Goal: Information Seeking & Learning: Understand process/instructions

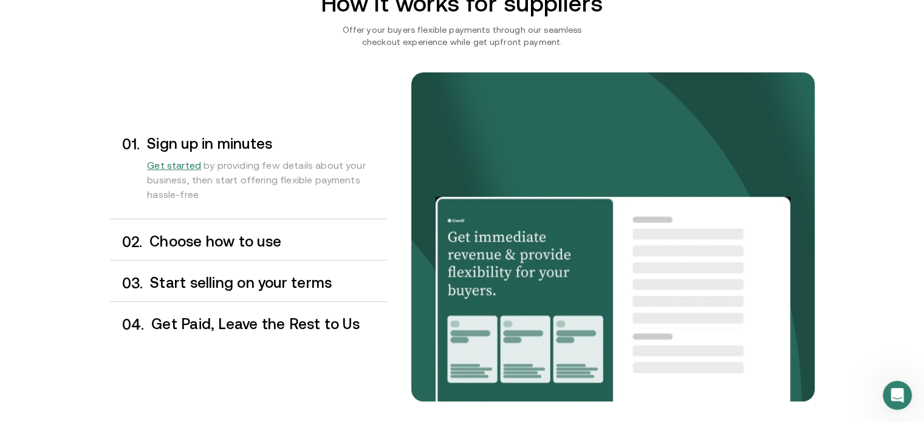
scroll to position [972, 0]
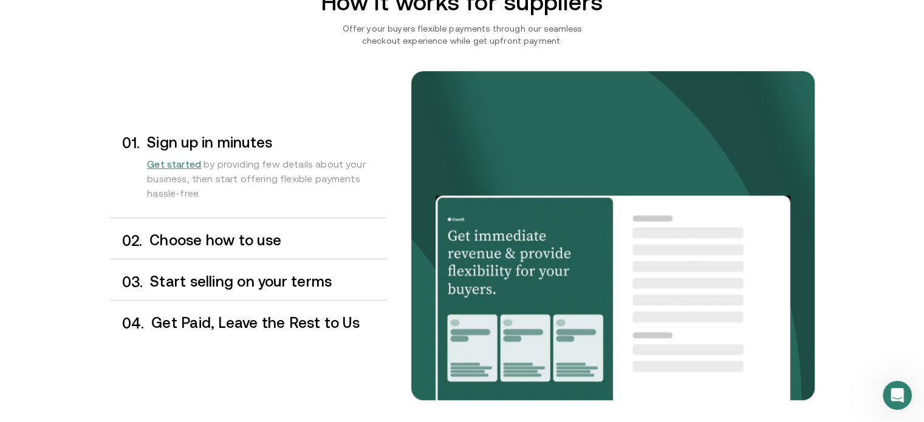
click at [223, 245] on h3 "Choose how to use" at bounding box center [267, 241] width 237 height 16
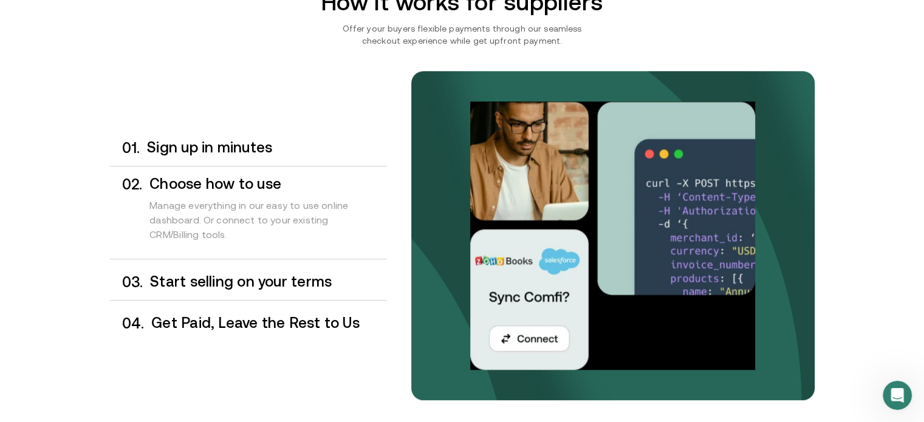
click at [180, 279] on h3 "Start selling on your terms" at bounding box center [268, 282] width 236 height 16
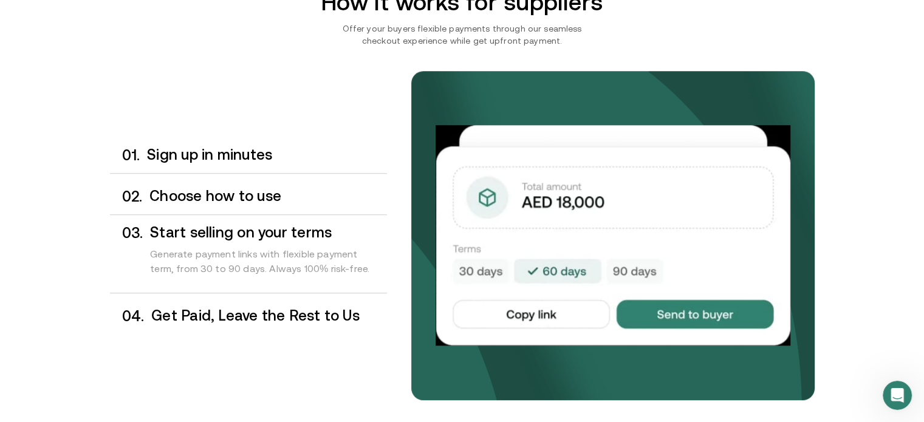
click at [186, 323] on h3 "Get Paid, Leave the Rest to Us" at bounding box center [268, 316] width 235 height 16
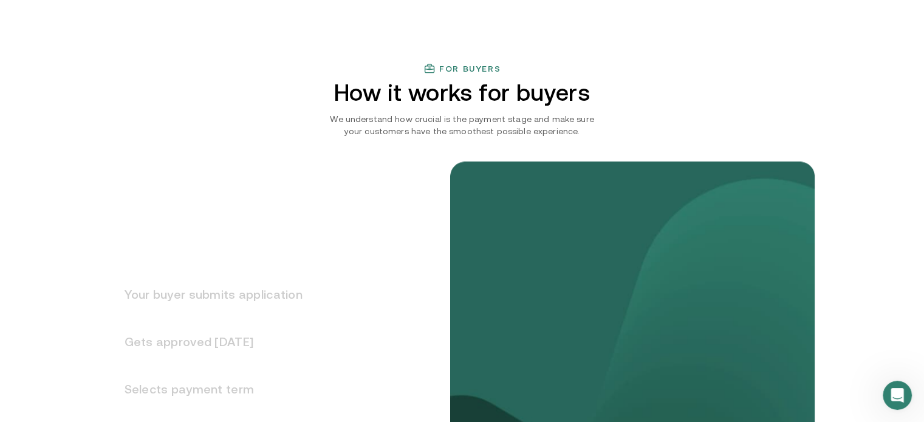
scroll to position [1417, 0]
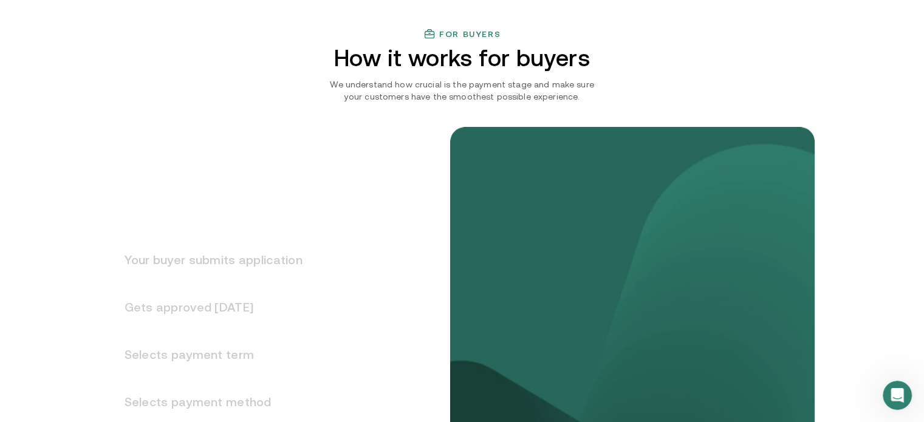
click at [289, 262] on h3 "Your buyer submits application" at bounding box center [206, 259] width 193 height 47
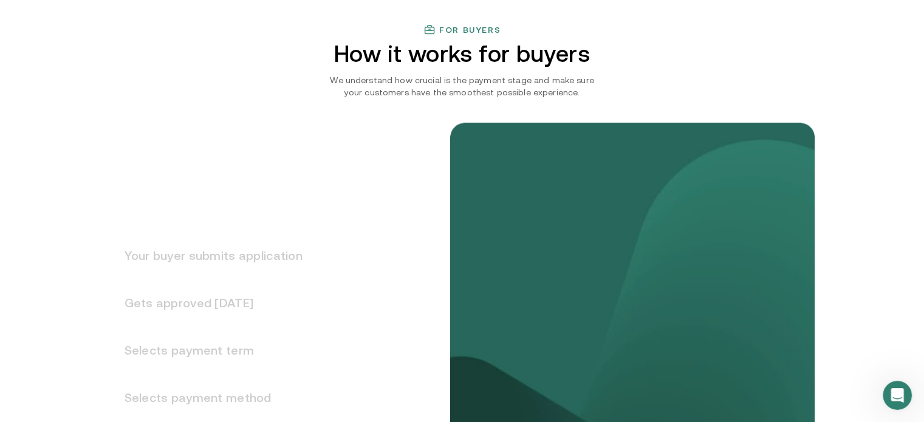
scroll to position [1466, 0]
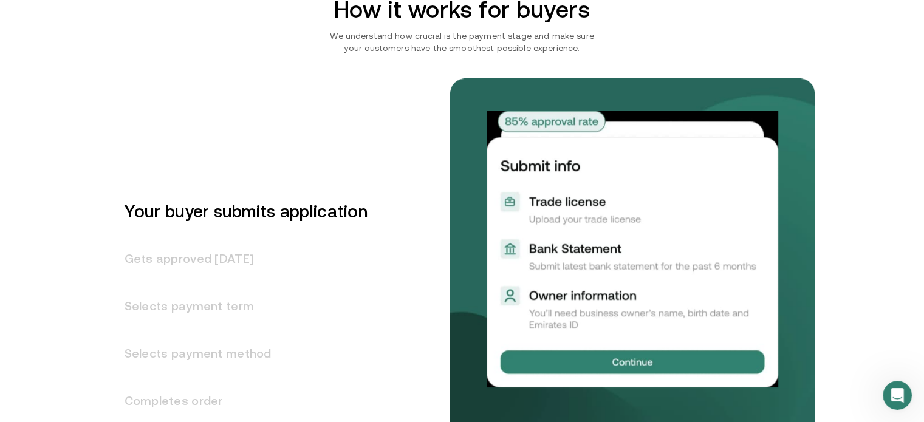
click at [289, 264] on h3 "Gets approved [DATE]" at bounding box center [239, 258] width 258 height 47
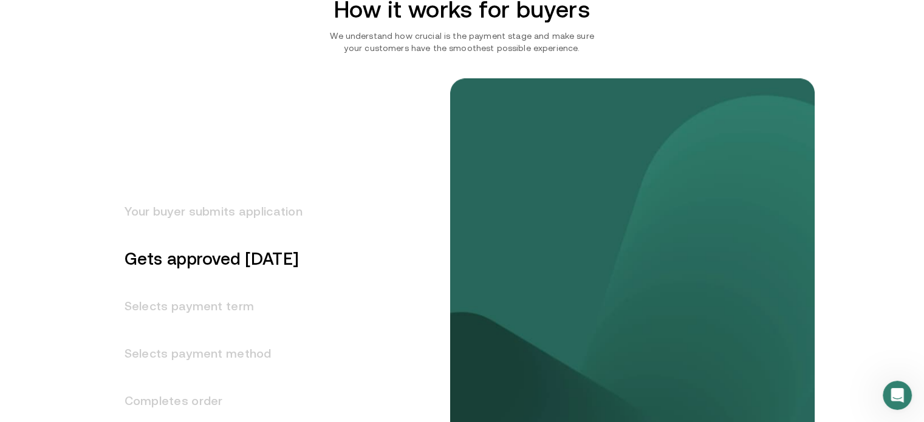
scroll to position [1514, 0]
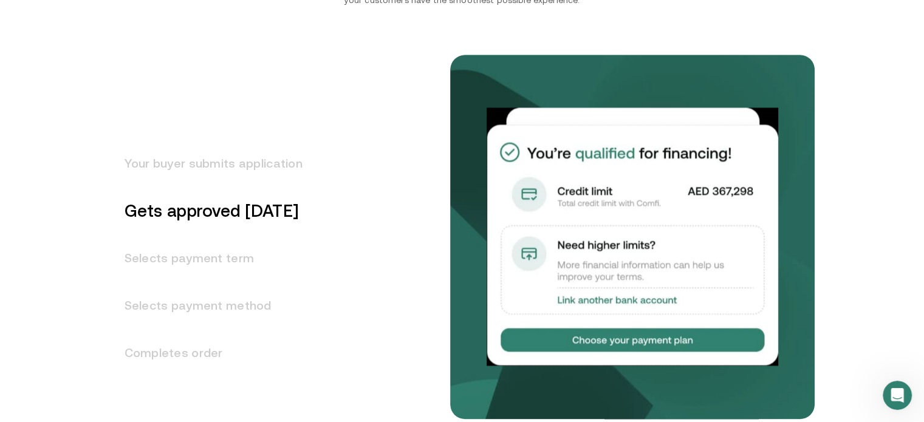
click at [289, 264] on h3 "Selects payment term" at bounding box center [206, 258] width 193 height 47
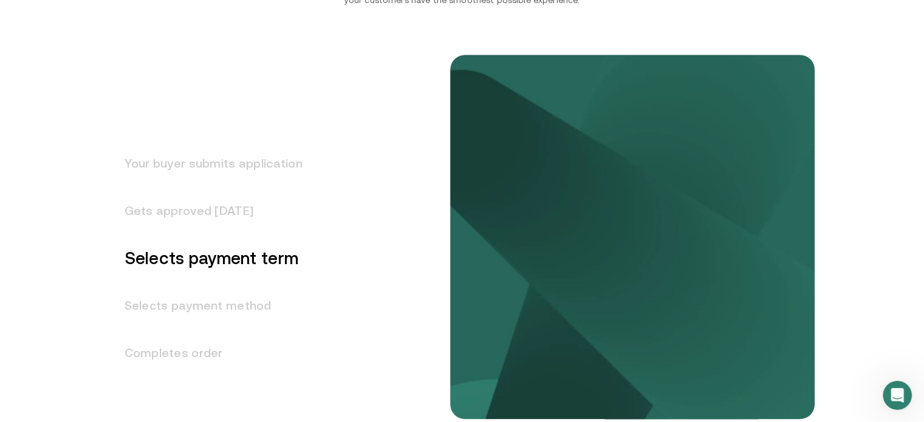
scroll to position [1561, 0]
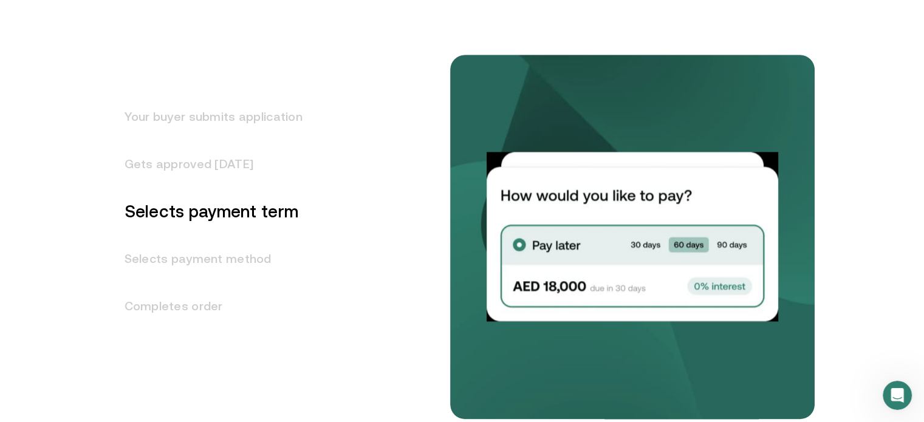
click at [289, 264] on h3 "Selects payment method" at bounding box center [206, 258] width 193 height 47
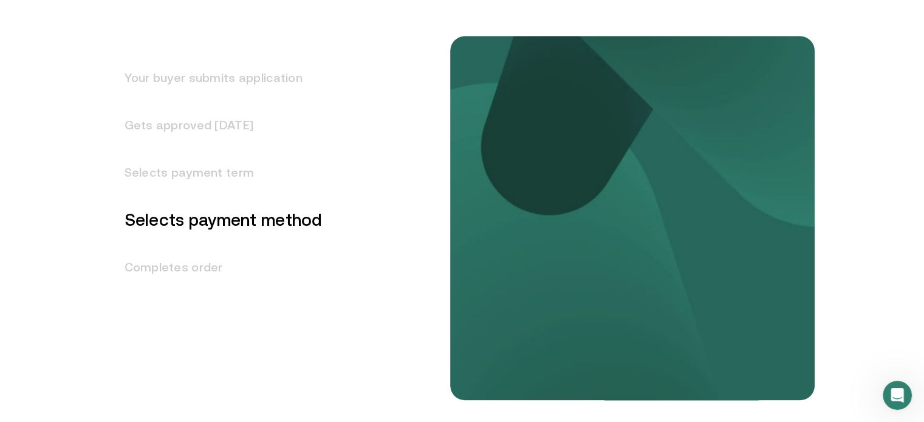
scroll to position [1609, 0]
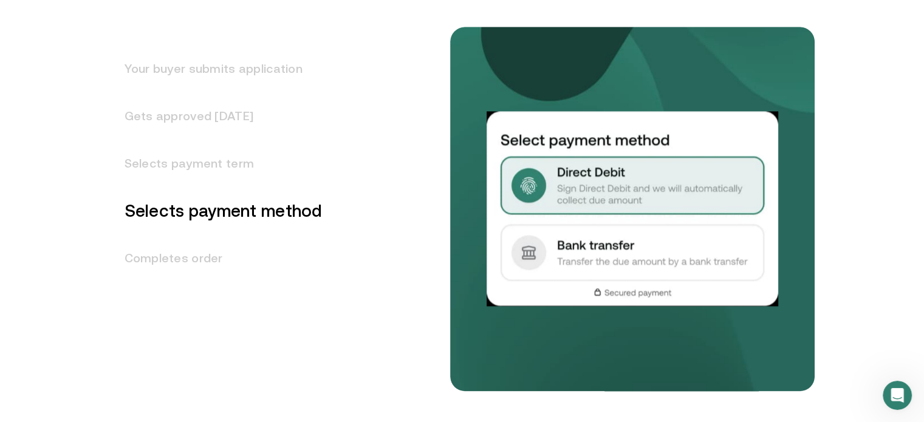
click at [289, 264] on h3 "Completes order" at bounding box center [216, 258] width 213 height 47
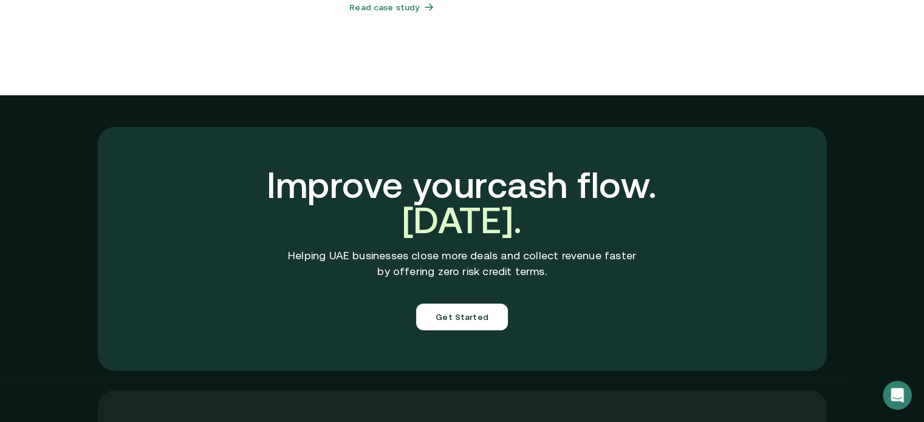
scroll to position [4382, 0]
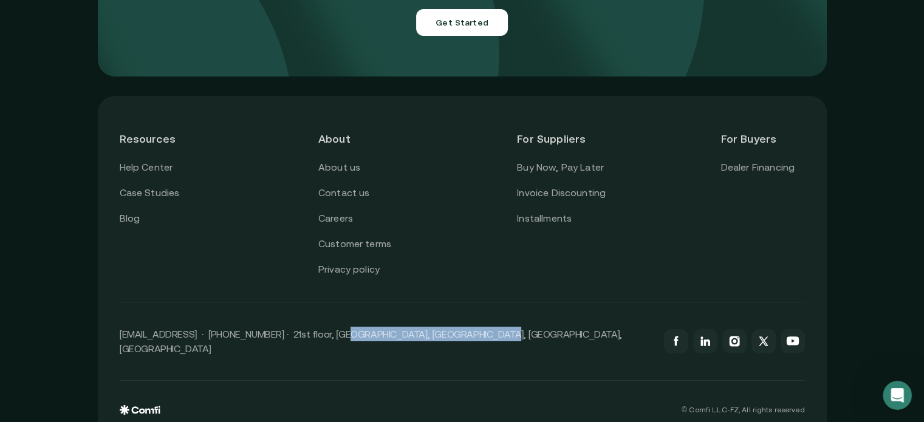
drag, startPoint x: 333, startPoint y: 320, endPoint x: 480, endPoint y: 314, distance: 147.2
click at [481, 327] on p "[EMAIL_ADDRESS] · [PHONE_NUMBER] · 21st floor, [GEOGRAPHIC_DATA], [GEOGRAPHIC_D…" at bounding box center [386, 341] width 532 height 29
copy p "Mashreq Bank Global HQ, [GEOGRAPHIC_DATA]"
click at [276, 381] on div "© Comfi L.L.C-FZ, All rights reserved" at bounding box center [462, 398] width 685 height 34
